Goal: Information Seeking & Learning: Understand process/instructions

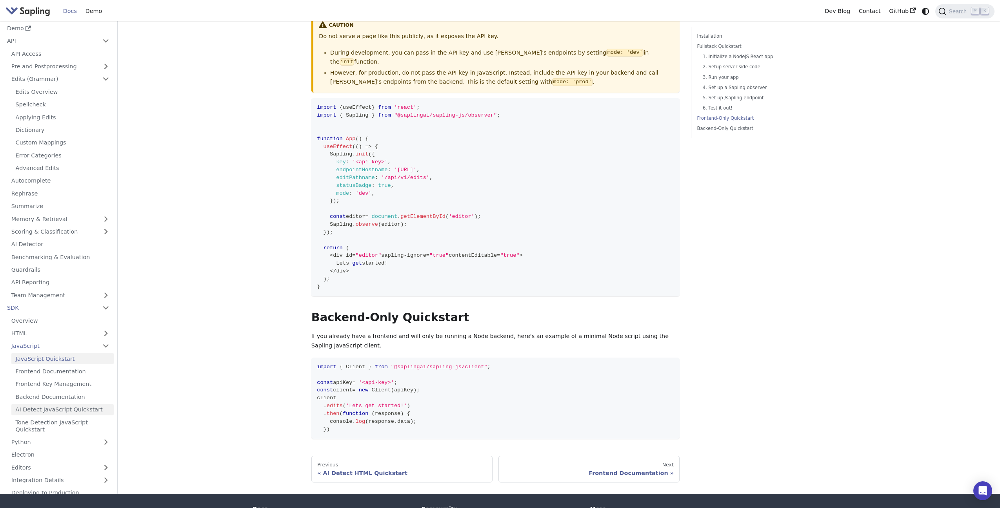
click at [68, 404] on link "AI Detect JavaScript Quickstart" at bounding box center [62, 409] width 102 height 11
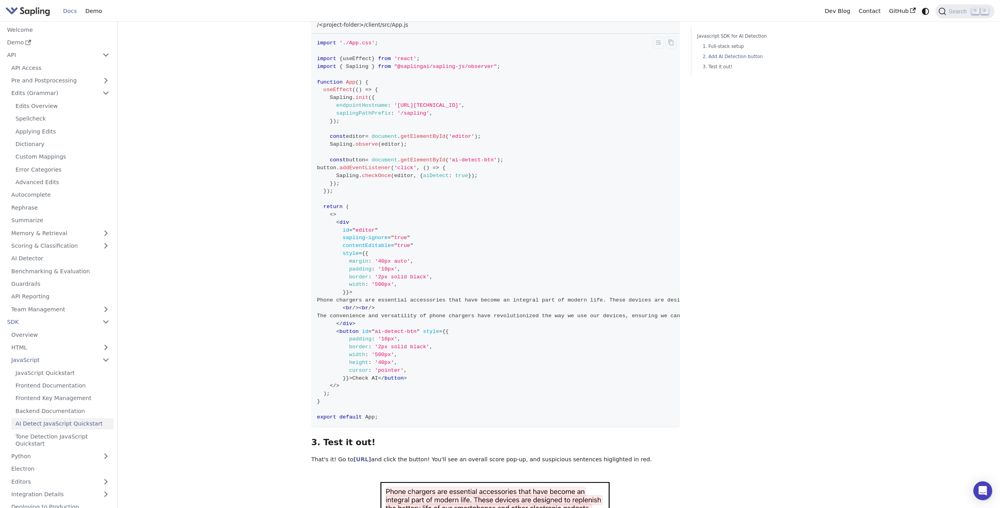
scroll to position [228, 0]
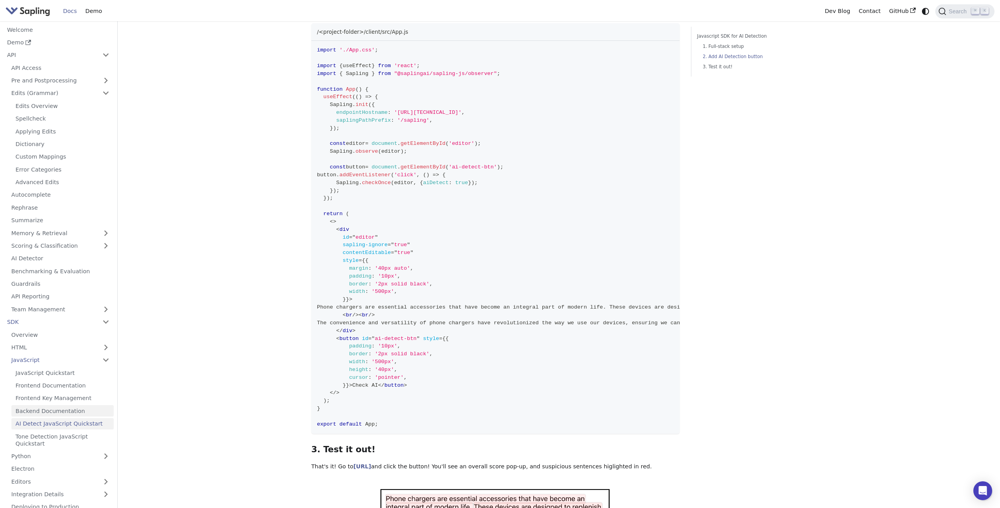
click at [38, 411] on link "Backend Documentation" at bounding box center [62, 410] width 102 height 11
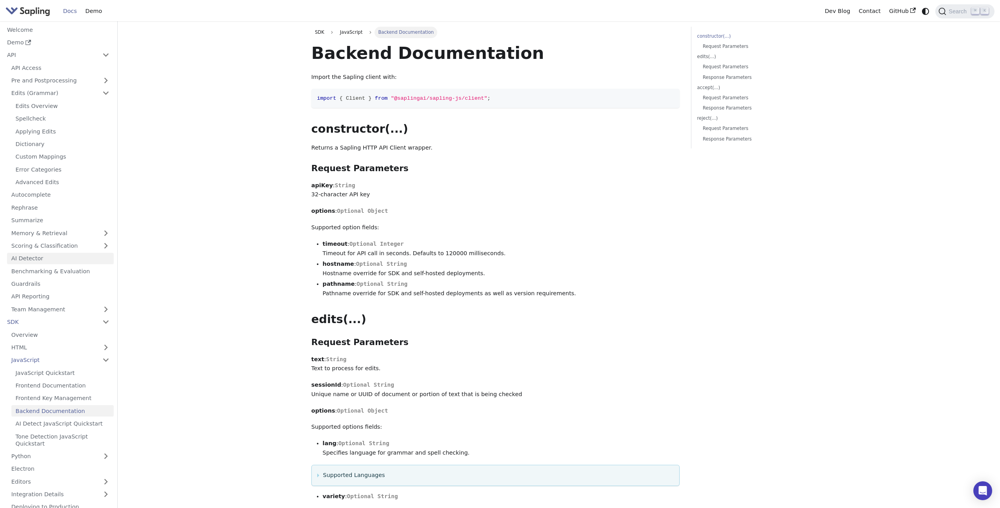
click at [52, 261] on link "AI Detector" at bounding box center [60, 258] width 107 height 11
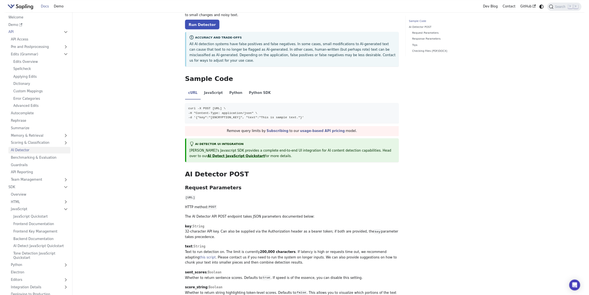
scroll to position [130, 0]
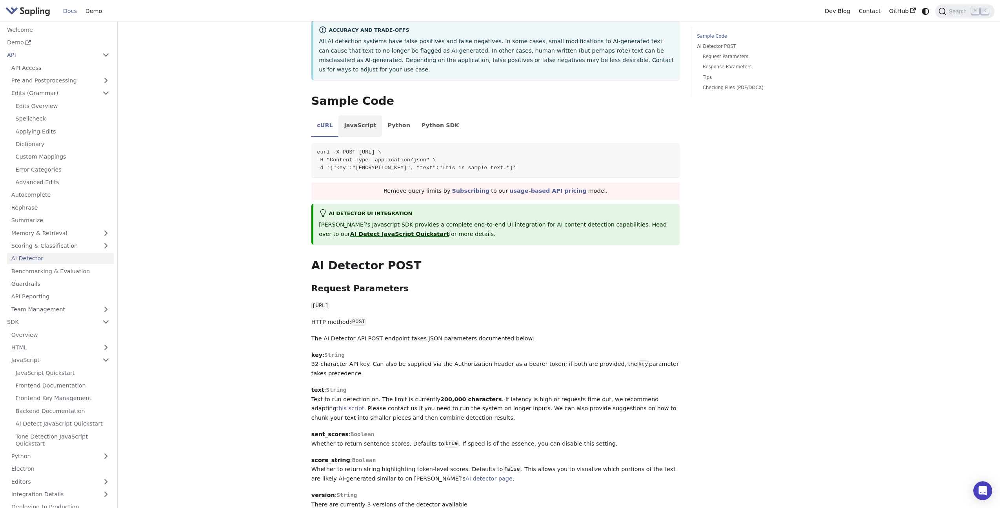
click at [356, 115] on li "JavaScript" at bounding box center [361, 126] width 44 height 22
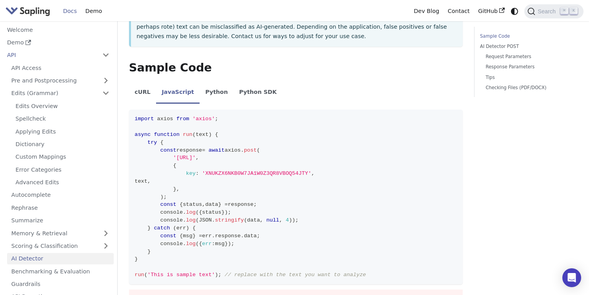
scroll to position [164, 0]
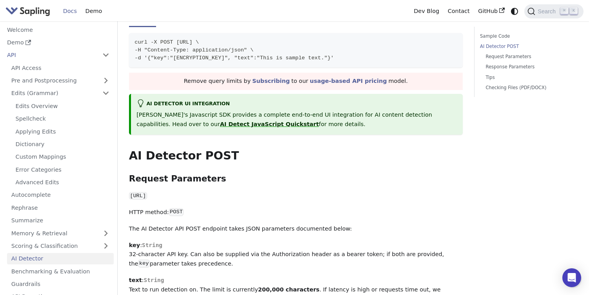
scroll to position [207, 0]
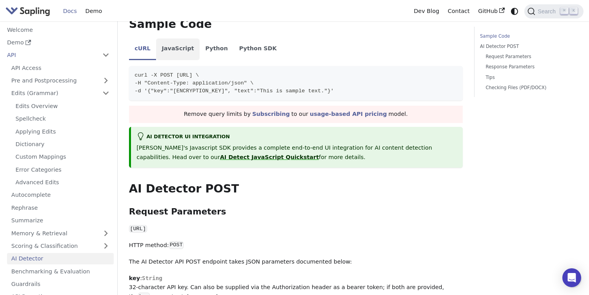
click at [178, 46] on li "JavaScript" at bounding box center [178, 49] width 44 height 22
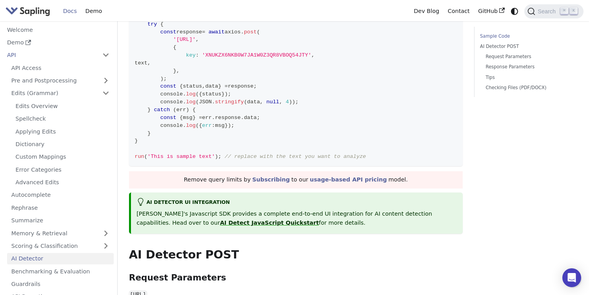
scroll to position [251, 0]
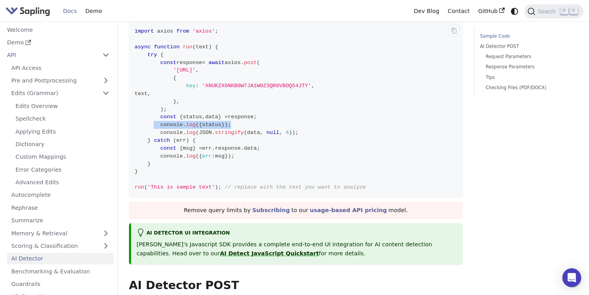
drag, startPoint x: 155, startPoint y: 124, endPoint x: 240, endPoint y: 124, distance: 85.1
click at [240, 124] on code "import axios from 'axios' ; async function run ( text ) { try { const response …" at bounding box center [296, 109] width 334 height 175
copy span "console . log ( { status } ) ;"
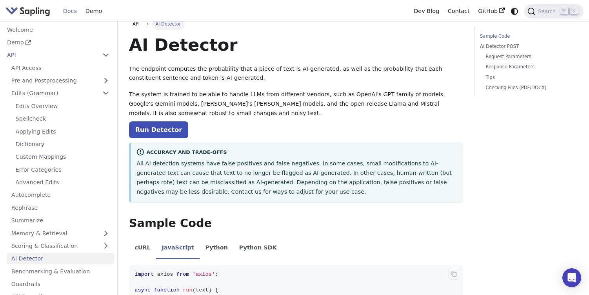
scroll to position [0, 0]
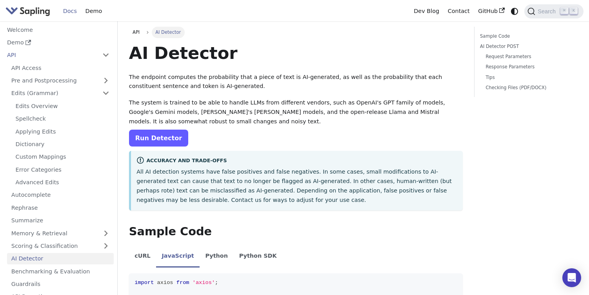
click at [147, 138] on link "Run Detector" at bounding box center [158, 137] width 59 height 17
